Goal: Task Accomplishment & Management: Manage account settings

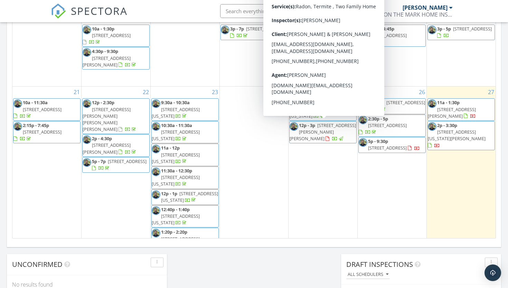
scroll to position [120, 0]
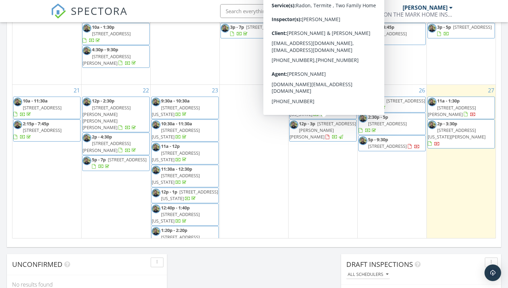
click at [255, 148] on div "24" at bounding box center [254, 186] width 69 height 203
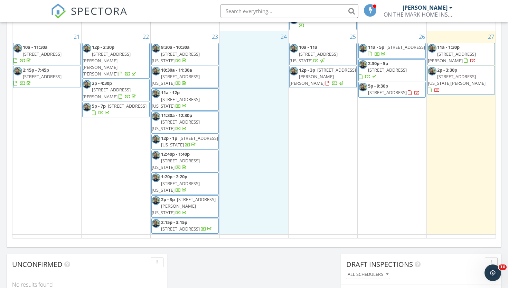
scroll to position [176, 0]
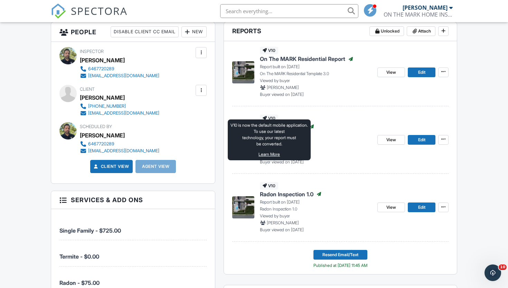
scroll to position [174, 0]
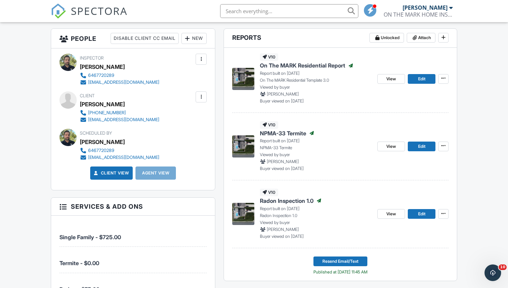
click at [276, 76] on p "Report built on [DATE]" at bounding box center [316, 73] width 112 height 6
click at [270, 70] on div "v10 On The MARK Residential Report Published Report built on 09/22/2025 On The …" at bounding box center [316, 78] width 112 height 51
click at [278, 66] on span "On The MARK Residential Report" at bounding box center [302, 66] width 85 height 8
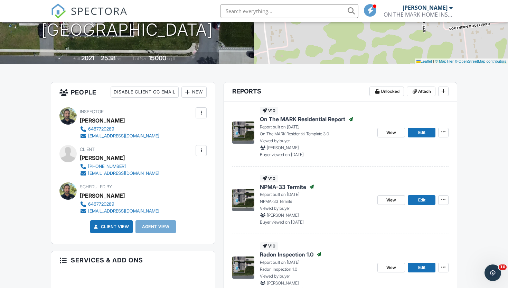
click at [281, 253] on span "Radon Inspection 1.0" at bounding box center [287, 254] width 54 height 8
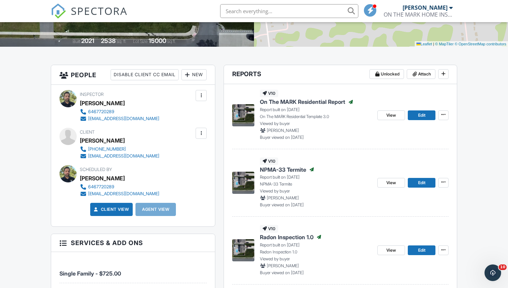
scroll to position [92, 0]
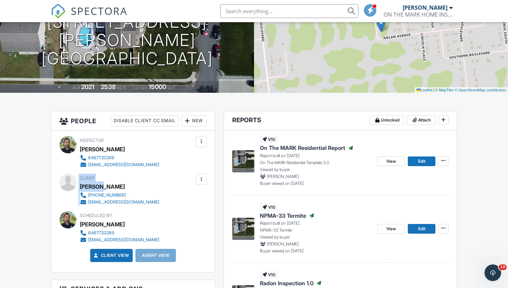
drag, startPoint x: 79, startPoint y: 187, endPoint x: 100, endPoint y: 187, distance: 21.1
click at [100, 187] on div "Client Jennifer Edwards 201-421-4368 jedwards0330@gmail.com" at bounding box center [132, 190] width 147 height 32
click at [134, 189] on div "[PERSON_NAME]" at bounding box center [122, 186] width 85 height 10
drag, startPoint x: 130, startPoint y: 184, endPoint x: 80, endPoint y: 187, distance: 50.6
click at [80, 187] on div "Client Jennifer Edwards 201-421-4368 jedwards0330@gmail.com" at bounding box center [132, 190] width 147 height 32
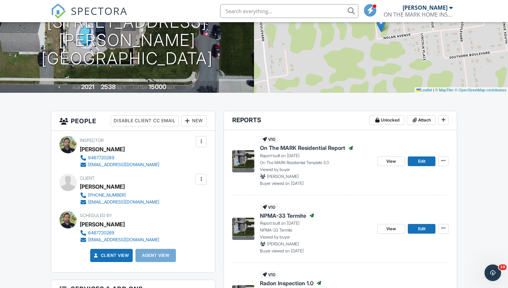
click at [130, 187] on div "[PERSON_NAME]" at bounding box center [122, 186] width 85 height 10
drag, startPoint x: 130, startPoint y: 187, endPoint x: 82, endPoint y: 186, distance: 47.7
click at [82, 186] on div "[PERSON_NAME]" at bounding box center [122, 186] width 85 height 10
copy div "[PERSON_NAME]"
copy link "[EMAIL_ADDRESS][DOMAIN_NAME]"
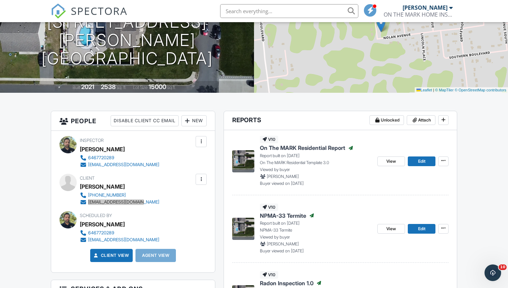
drag, startPoint x: 103, startPoint y: 203, endPoint x: 192, endPoint y: 0, distance: 221.5
copy div "[PHONE_NUMBER]"
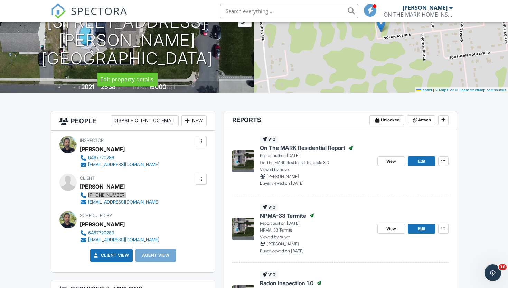
drag, startPoint x: 108, startPoint y: 196, endPoint x: 202, endPoint y: 23, distance: 196.9
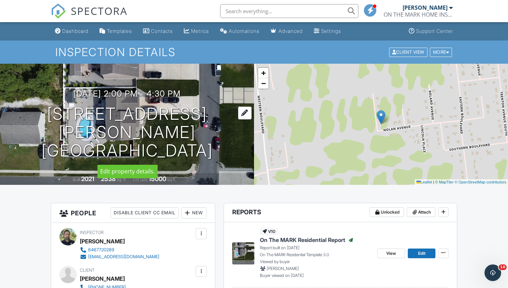
click at [234, 113] on h1 "324 Nolan Ave Berkeley Township, NJ 08721" at bounding box center [127, 132] width 232 height 55
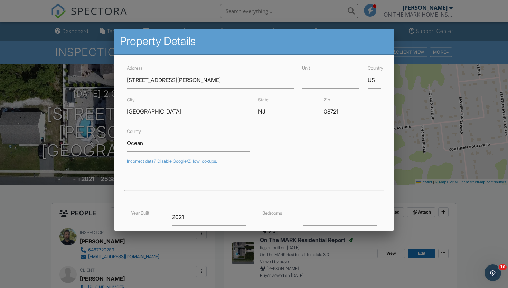
drag, startPoint x: 179, startPoint y: 112, endPoint x: 78, endPoint y: 108, distance: 101.1
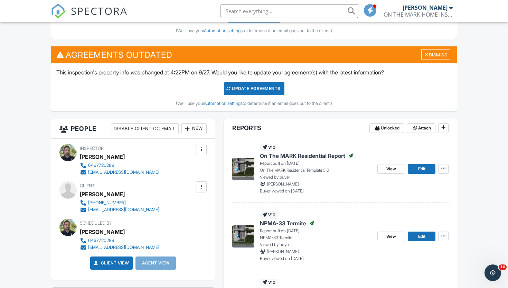
scroll to position [232, 0]
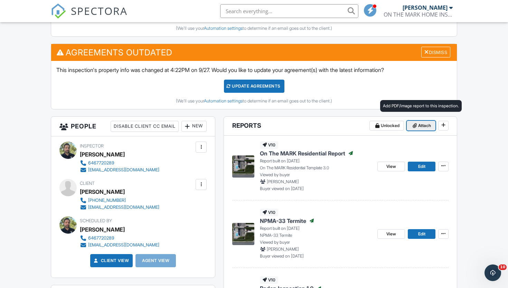
click at [421, 125] on span "Attach" at bounding box center [425, 125] width 13 height 7
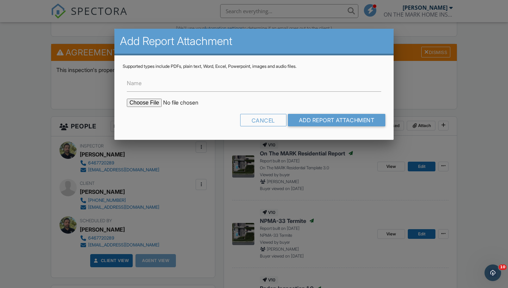
click at [135, 103] on input "file" at bounding box center [186, 103] width 118 height 8
type input "C:\fakepath\324 Nolan ave _IJ04EPQT0002.pdf"
click at [323, 120] on input "Add Report Attachment" at bounding box center [337, 120] width 98 height 12
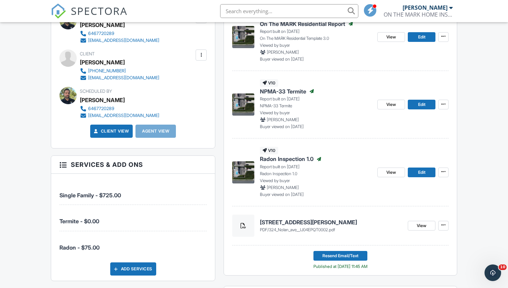
scroll to position [381, 0]
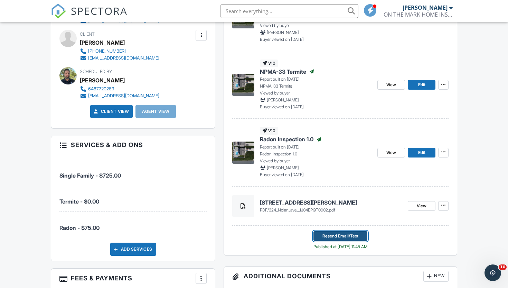
click at [340, 236] on span "Resend Email/Text" at bounding box center [341, 235] width 36 height 7
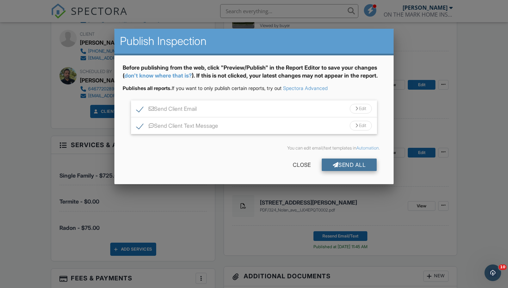
click at [343, 171] on div "Send All" at bounding box center [349, 164] width 55 height 12
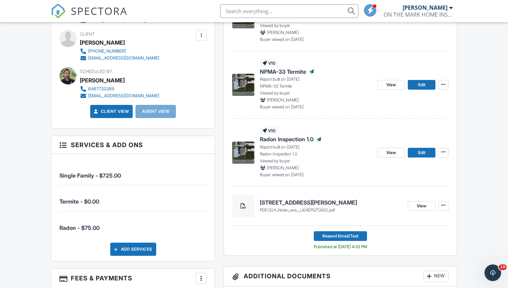
drag, startPoint x: 0, startPoint y: 0, endPoint x: 35, endPoint y: 157, distance: 160.9
